Goal: Task Accomplishment & Management: Manage account settings

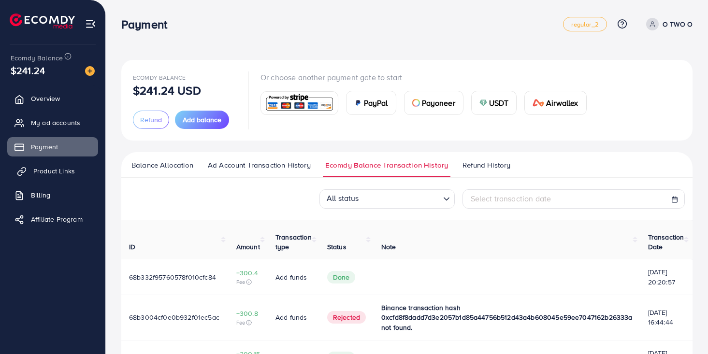
click at [58, 168] on span "Product Links" at bounding box center [54, 171] width 42 height 10
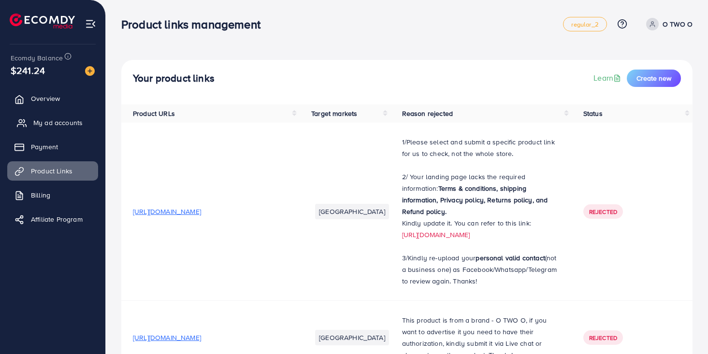
click at [56, 122] on span "My ad accounts" at bounding box center [57, 123] width 49 height 10
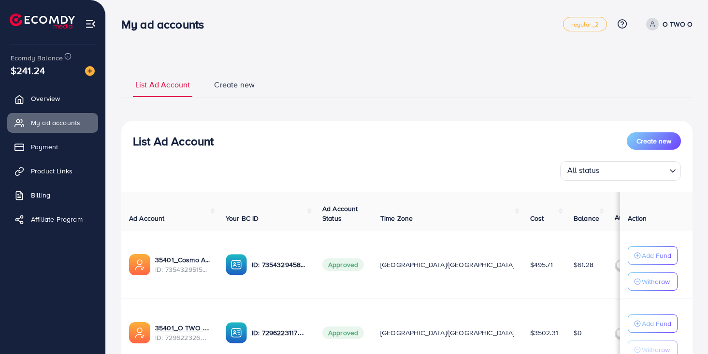
click at [615, 268] on label at bounding box center [628, 265] width 27 height 11
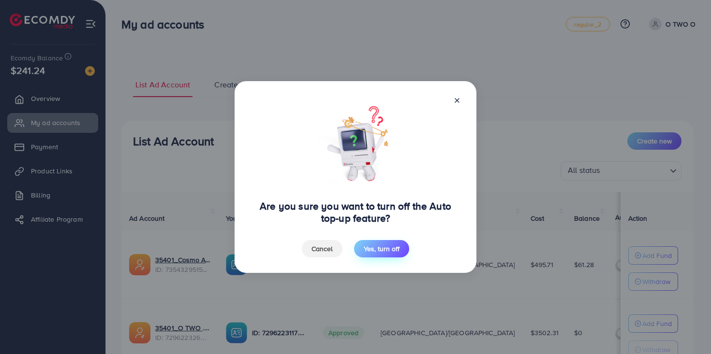
click at [391, 249] on span "Yes, turn off" at bounding box center [382, 249] width 36 height 10
